Goal: Download file/media: Download file/media

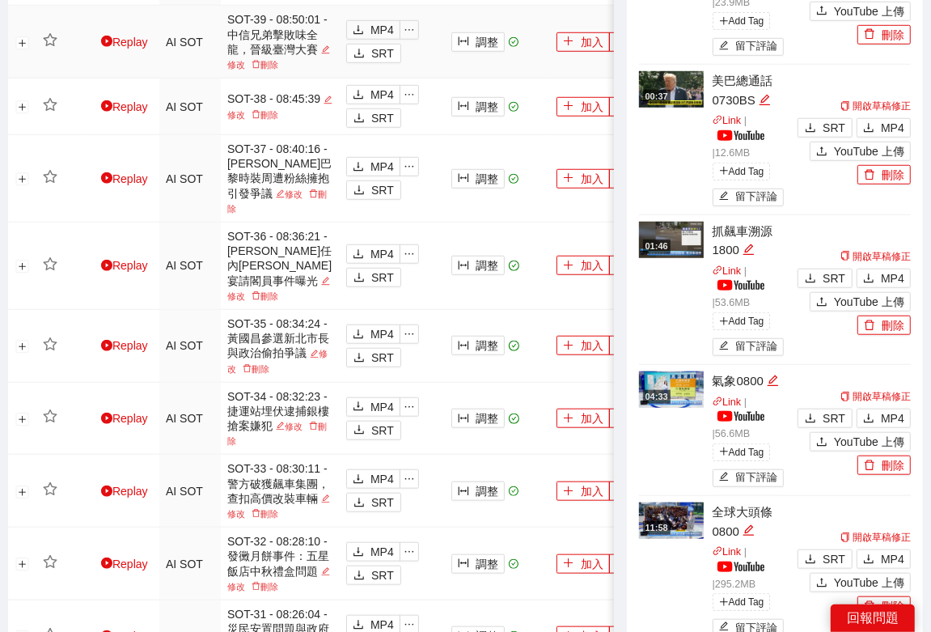
scroll to position [728, 0]
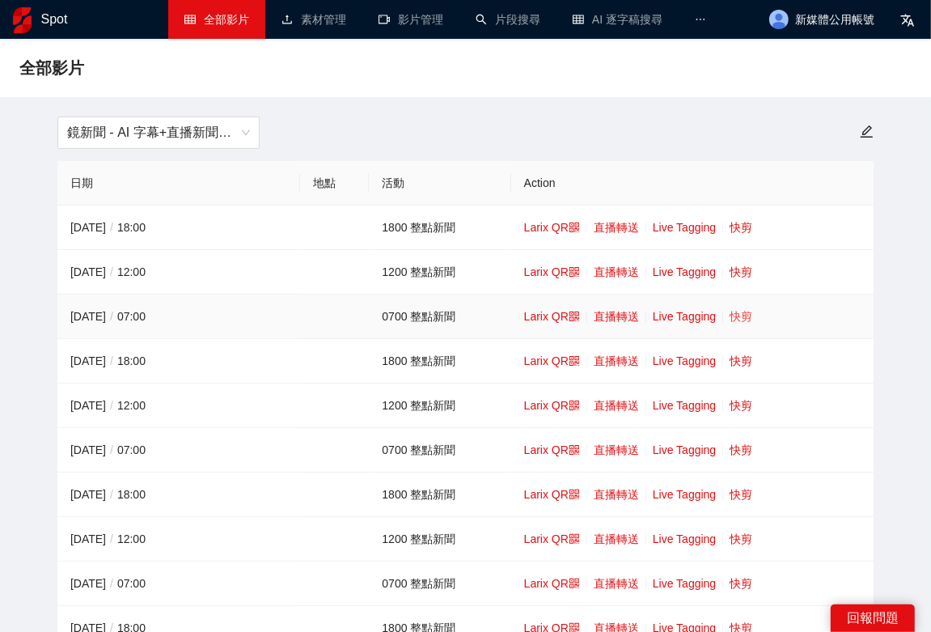
click at [749, 318] on link "快剪" at bounding box center [740, 316] width 23 height 13
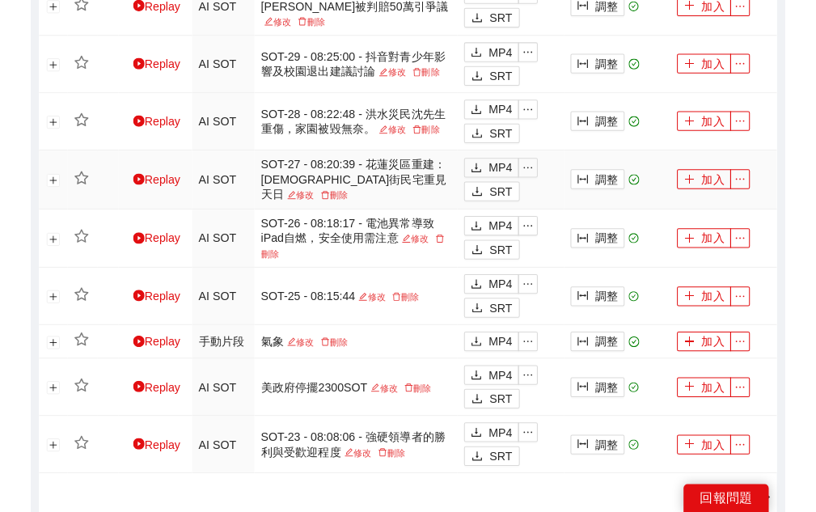
scroll to position [1364, 0]
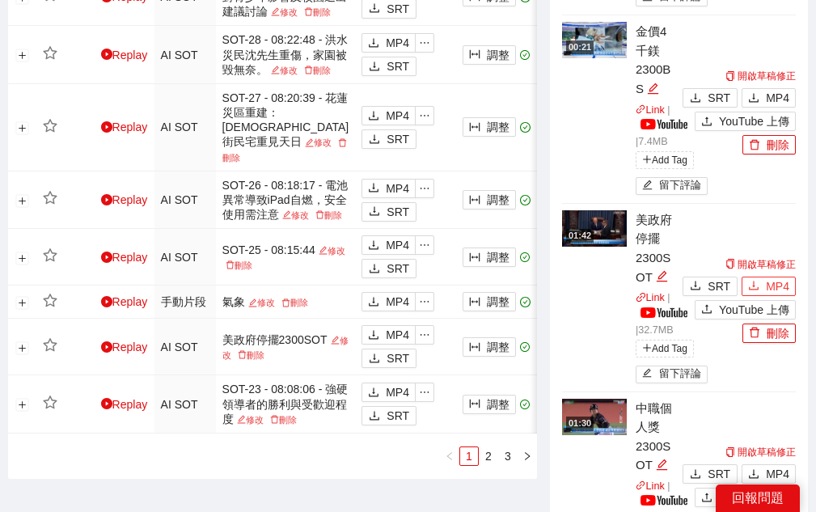
click at [778, 277] on span "MP4" at bounding box center [777, 286] width 23 height 18
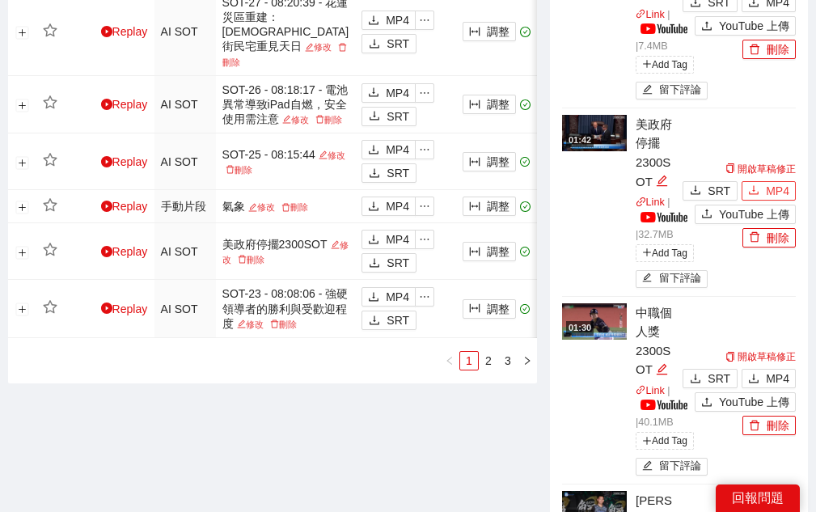
scroll to position [1499, 0]
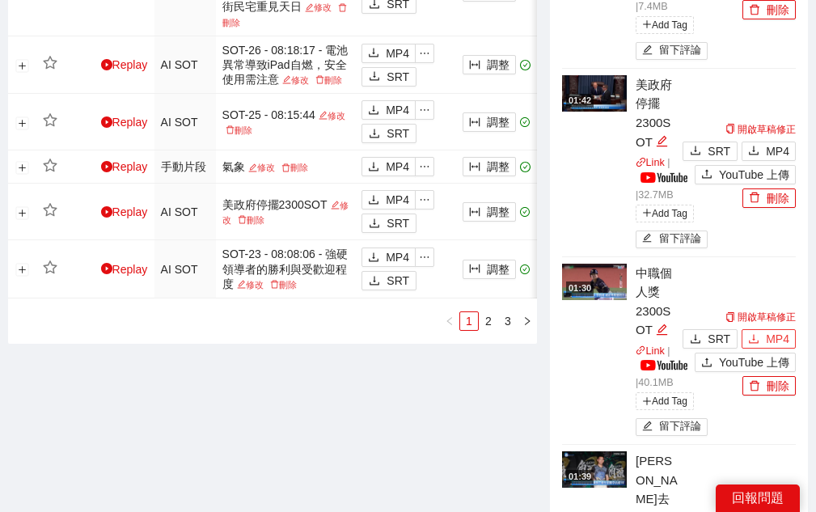
click at [772, 330] on span "MP4" at bounding box center [777, 339] width 23 height 18
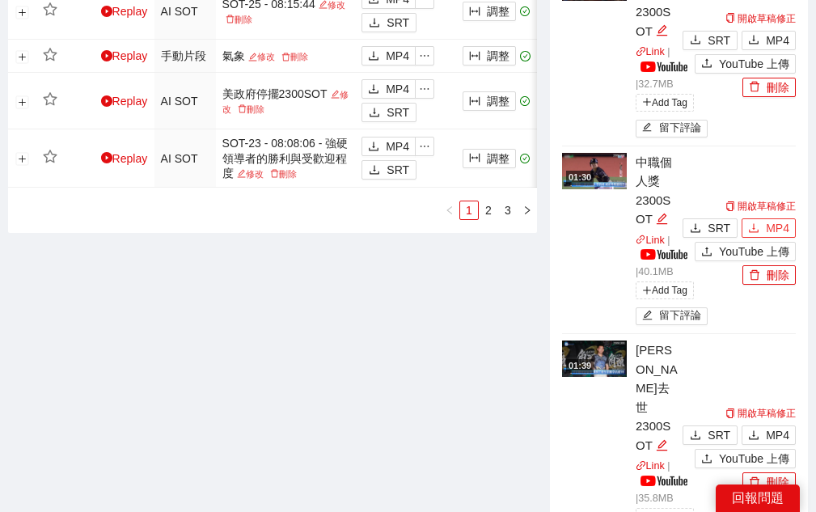
scroll to position [1702, 0]
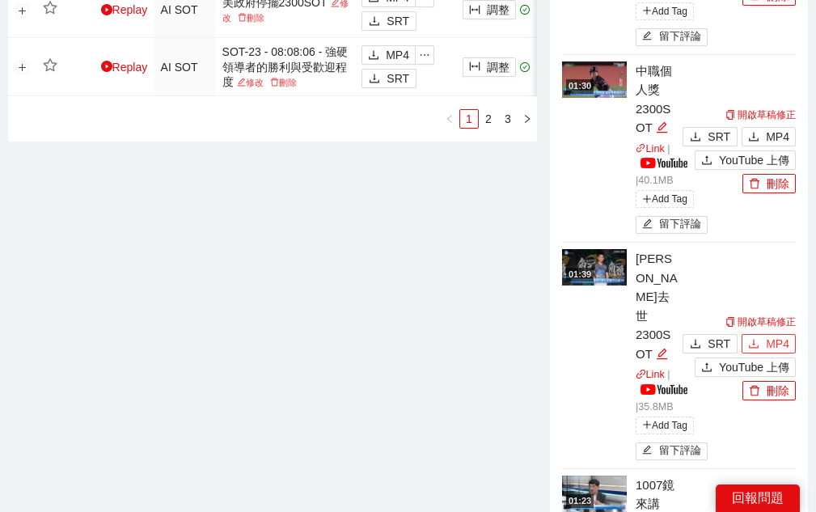
click at [772, 335] on span "MP4" at bounding box center [777, 344] width 23 height 18
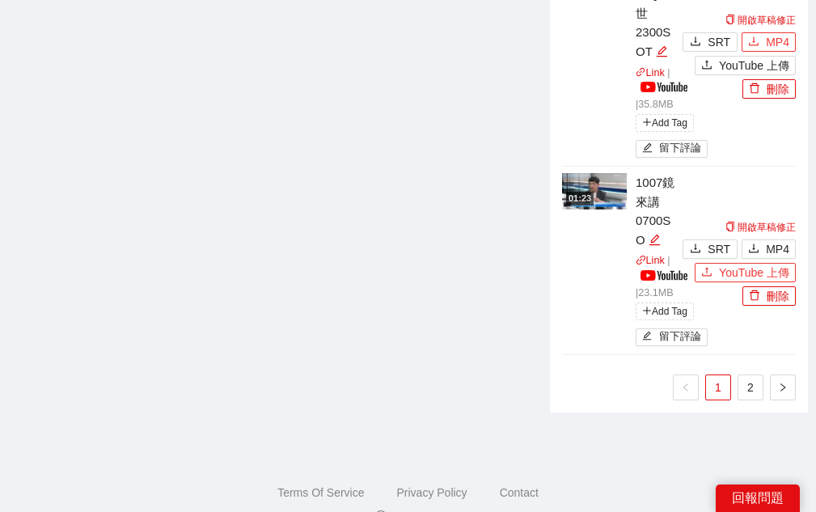
scroll to position [2054, 0]
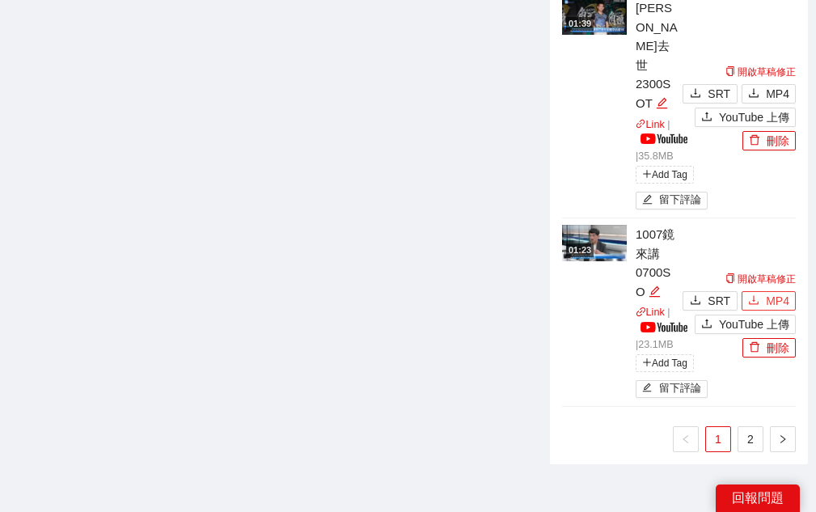
click at [776, 292] on span "MP4" at bounding box center [777, 301] width 23 height 18
click at [754, 427] on link "2" at bounding box center [750, 439] width 24 height 24
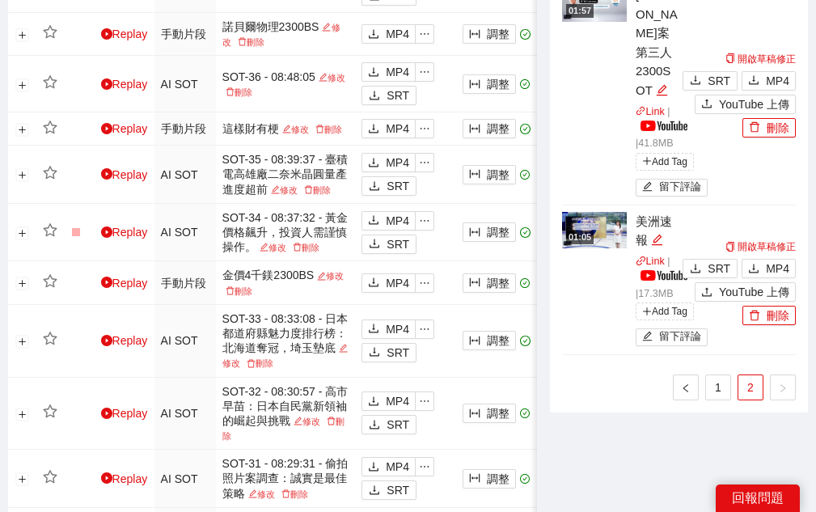
scroll to position [636, 0]
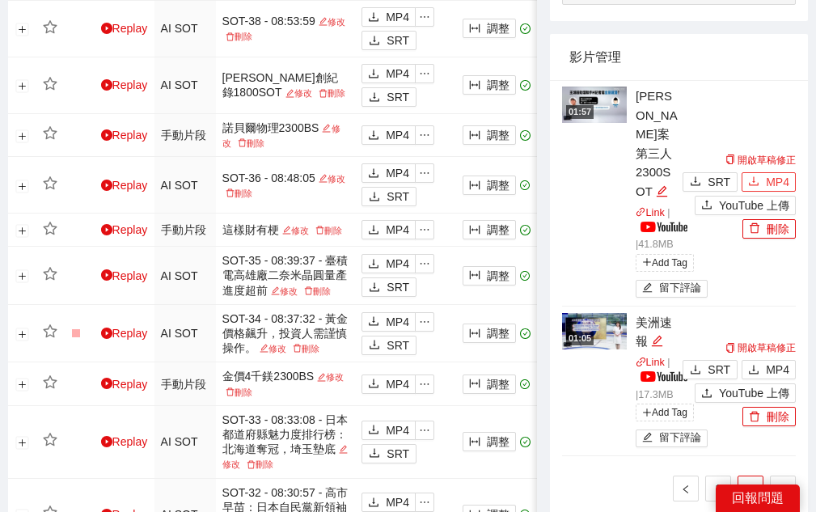
click at [768, 173] on span "MP4" at bounding box center [777, 182] width 23 height 18
click at [721, 476] on link "1" at bounding box center [718, 488] width 24 height 24
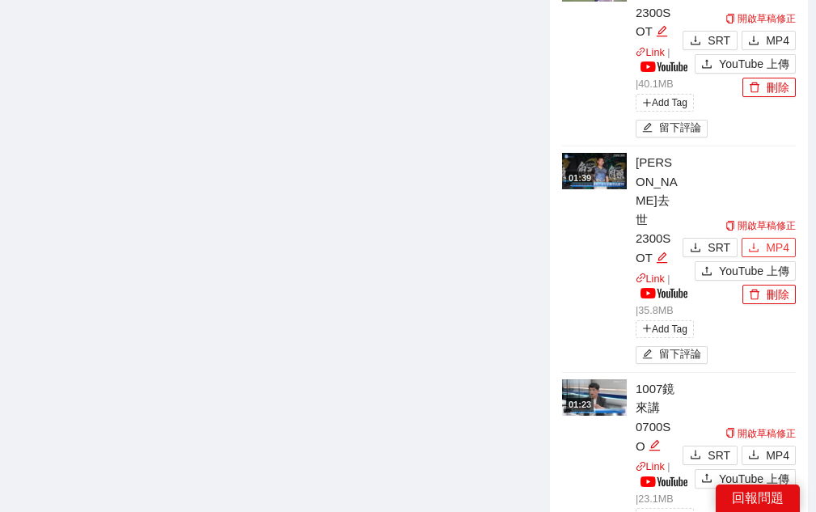
scroll to position [1968, 0]
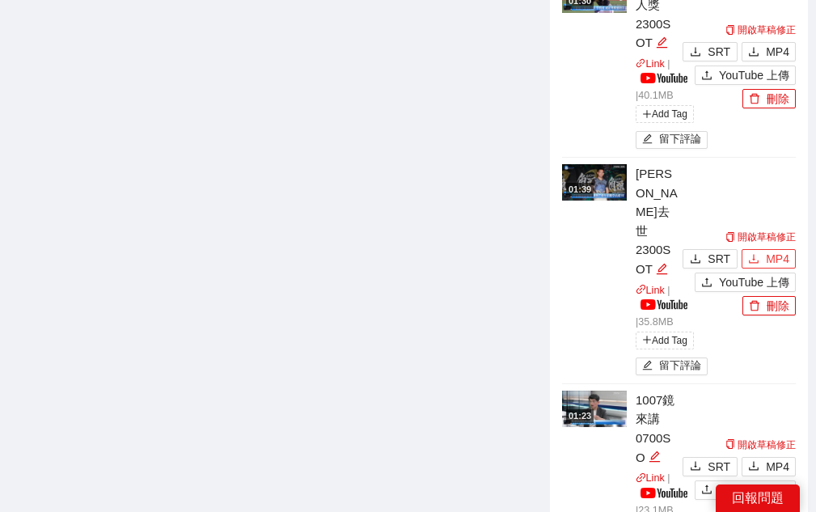
click at [780, 250] on span "MP4" at bounding box center [777, 259] width 23 height 18
